Goal: Navigation & Orientation: Find specific page/section

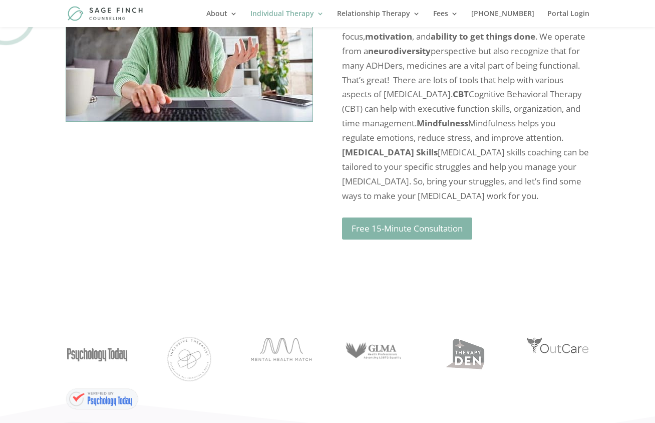
scroll to position [1414, 0]
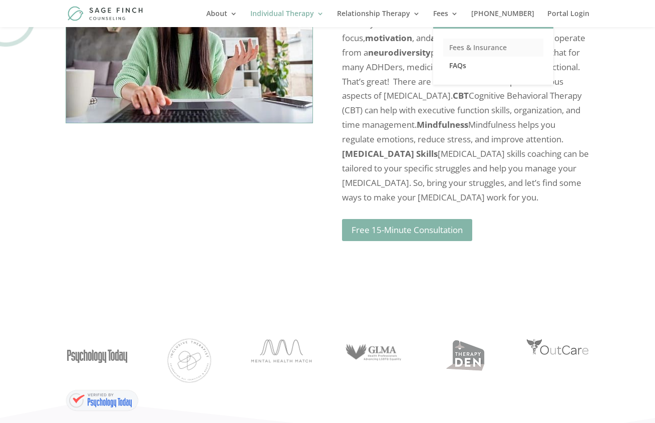
click at [489, 49] on link "Fees & Insurance" at bounding box center [493, 48] width 100 height 18
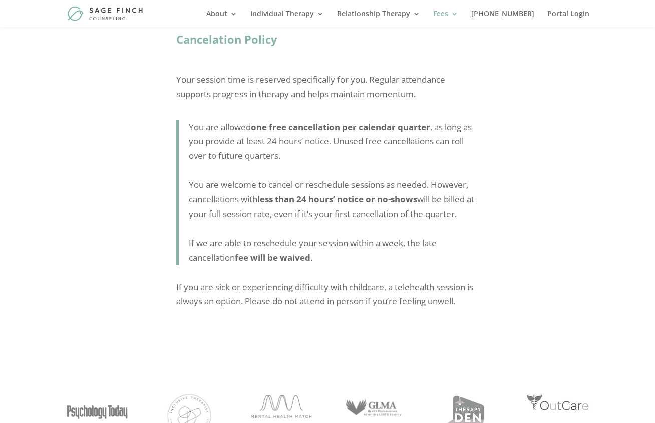
scroll to position [1679, 0]
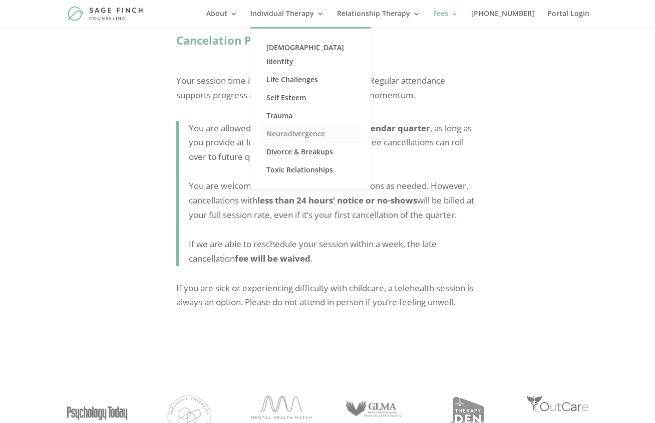
click at [311, 125] on link "Neurodivergence" at bounding box center [310, 134] width 100 height 18
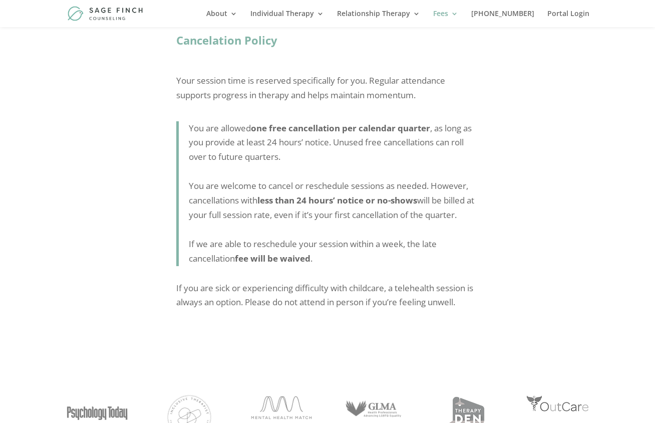
scroll to position [1678, 0]
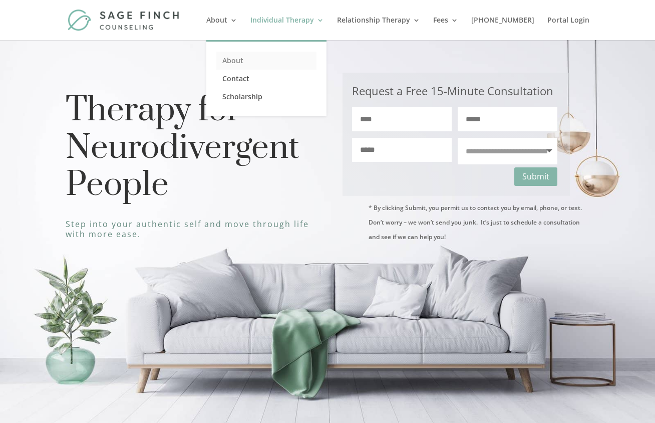
click at [254, 59] on link "About" at bounding box center [266, 61] width 100 height 18
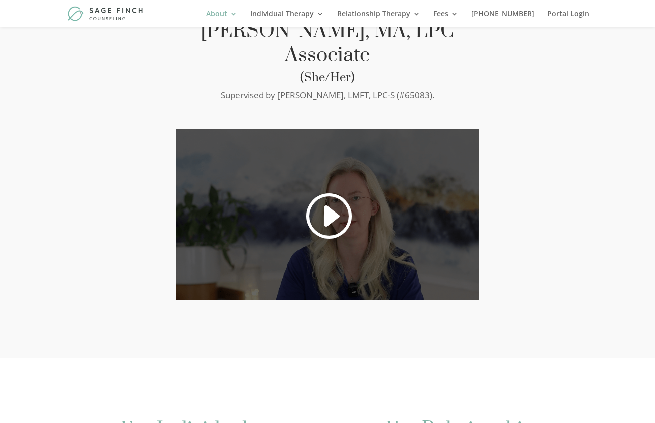
scroll to position [338, 0]
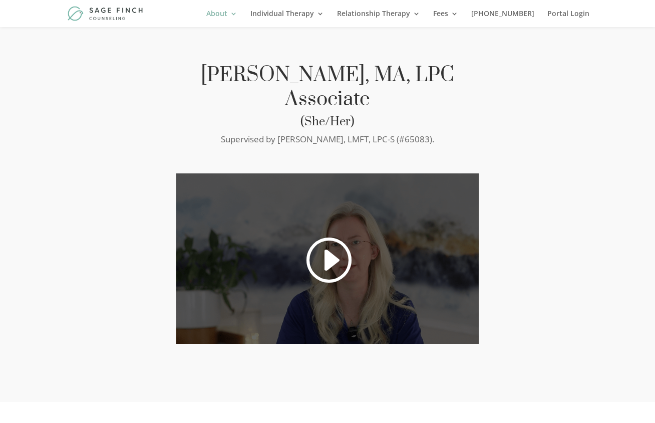
click at [325, 234] on link at bounding box center [327, 259] width 48 height 51
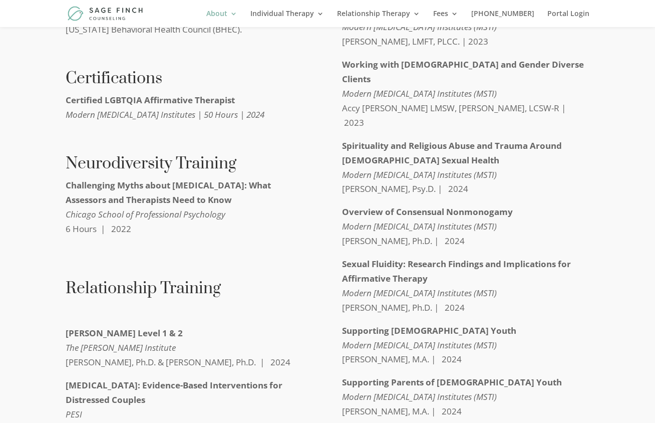
scroll to position [4018, 0]
